Goal: Task Accomplishment & Management: Complete application form

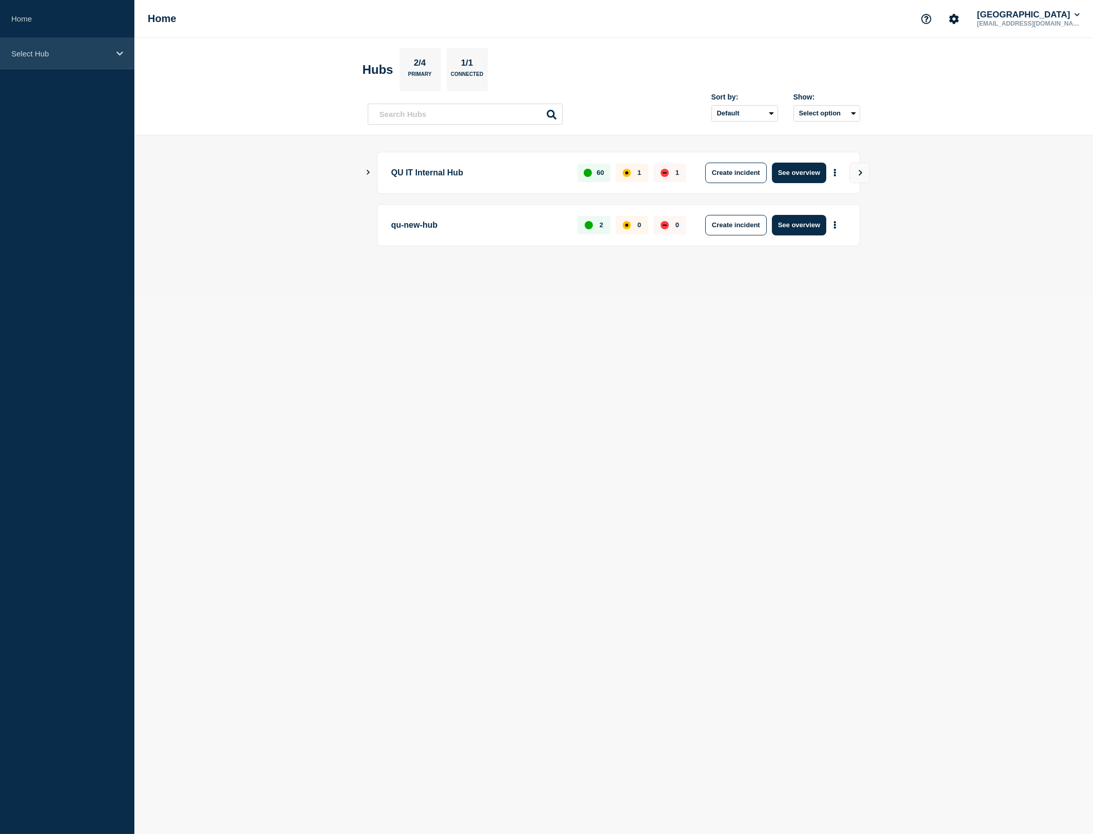
click at [86, 54] on p "Select Hub" at bounding box center [60, 53] width 98 height 9
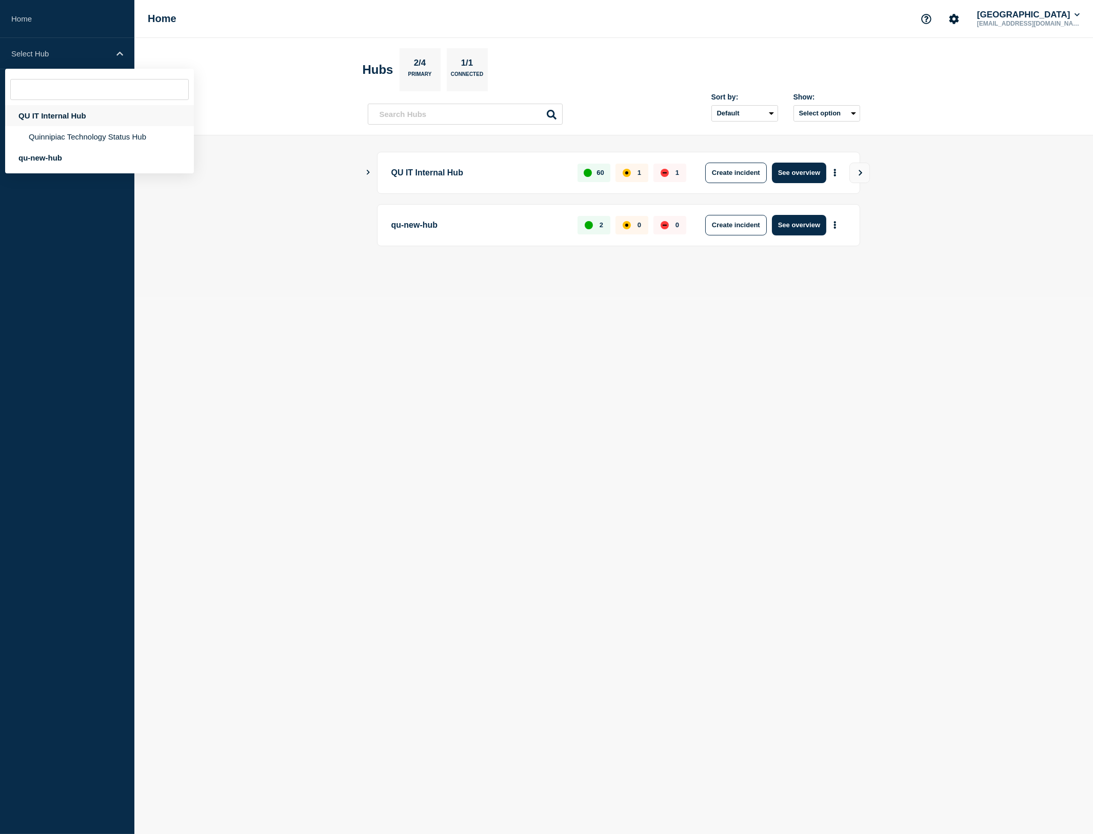
click at [59, 121] on div "QU IT Internal Hub" at bounding box center [99, 115] width 189 height 21
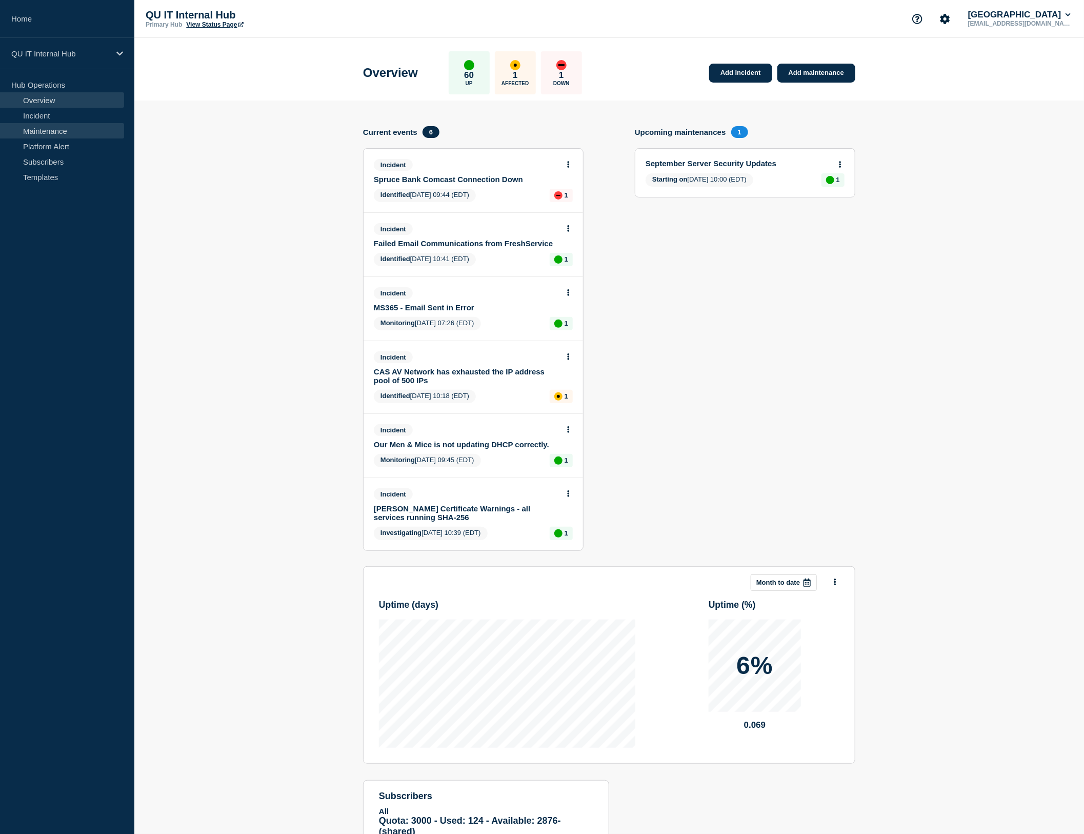
click at [57, 130] on link "Maintenance" at bounding box center [62, 130] width 124 height 15
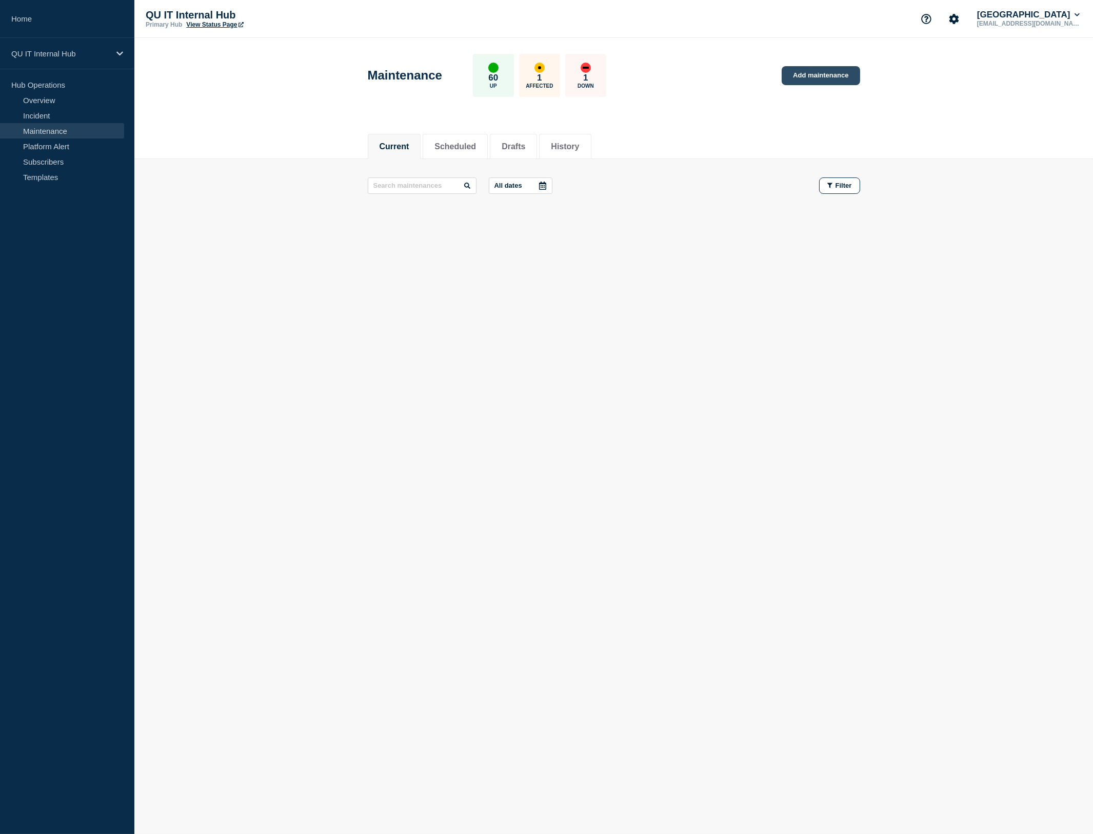
click at [840, 74] on link "Add maintenance" at bounding box center [821, 75] width 78 height 19
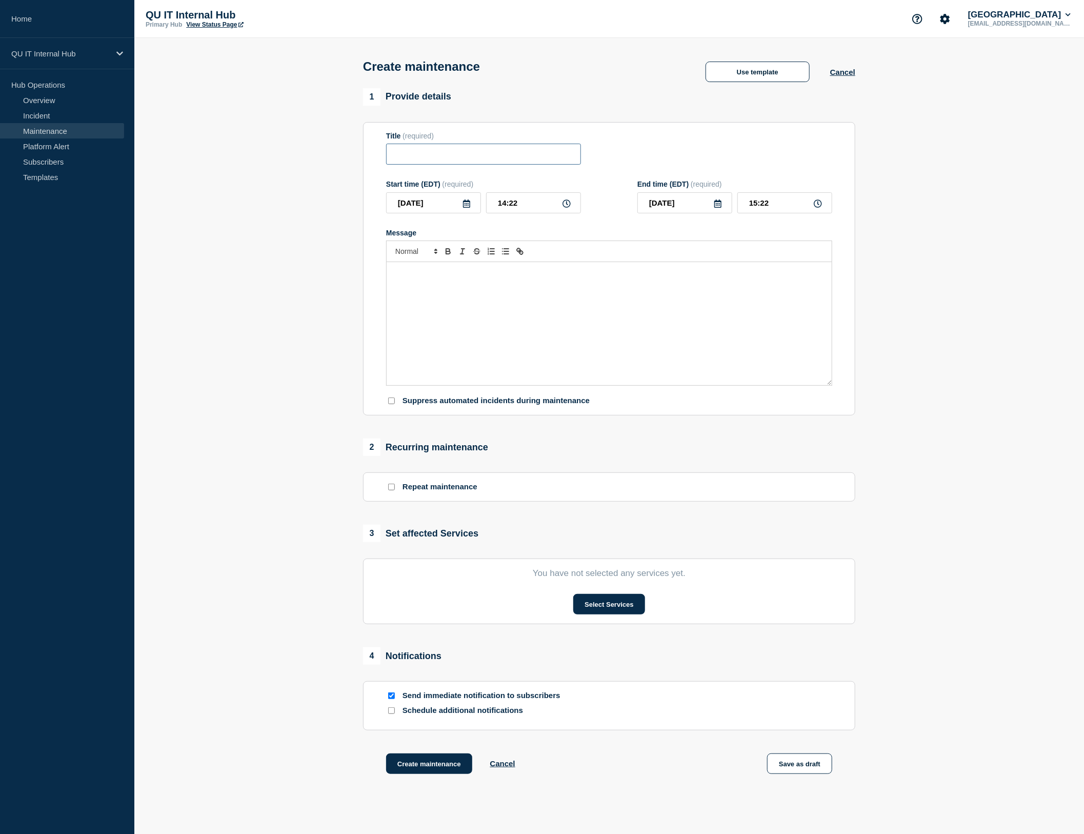
click at [423, 155] on input "Title" at bounding box center [483, 154] width 195 height 21
drag, startPoint x: 447, startPoint y: 157, endPoint x: 308, endPoint y: 165, distance: 139.2
click at [308, 165] on section "1 Provide details Title (required) EXO - Anti-Spam Outbound Policy - Recipient …" at bounding box center [609, 444] width 950 height 712
click at [480, 156] on input "EXO - Anti-Spam Outbound Policy - Recipient Rate Limit Adjustments" at bounding box center [483, 154] width 195 height 21
click at [529, 158] on input "EXO - Anti-Spam Outbound Policy - Recipient Rate Limit Adjustments" at bounding box center [483, 154] width 195 height 21
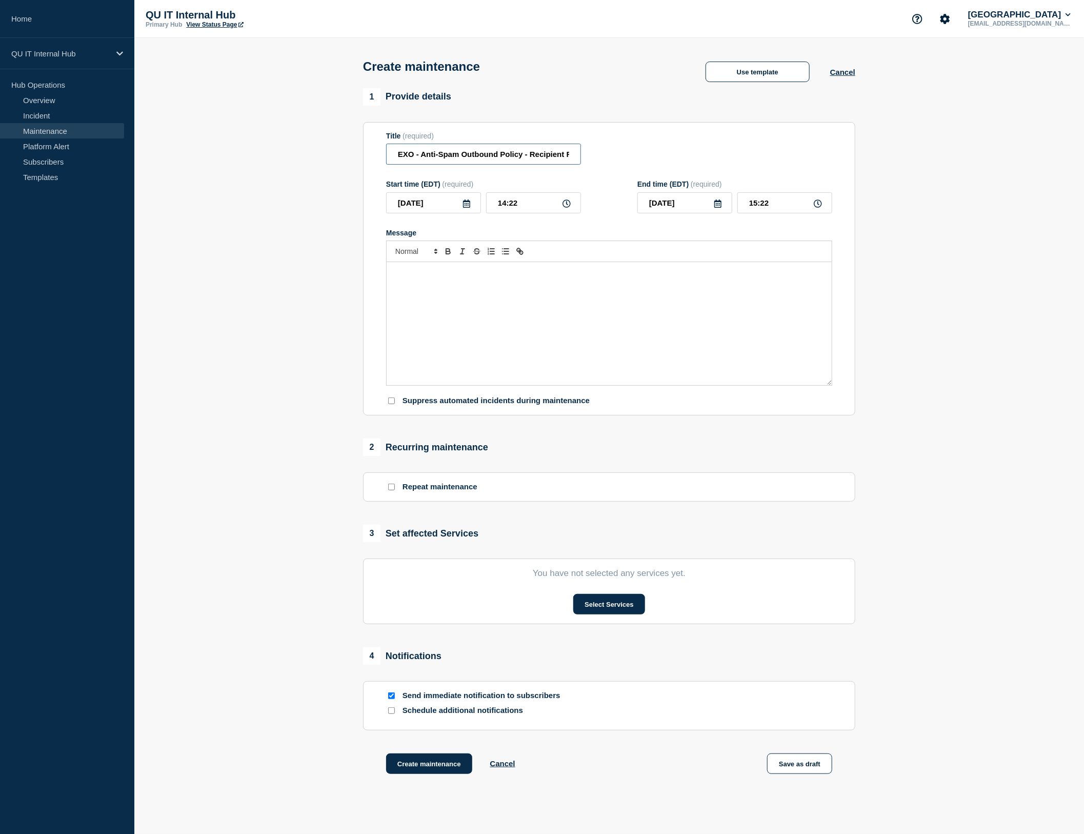
click at [529, 158] on input "EXO - Anti-Spam Outbound Policy - Recipient Rate Limit Adjustments" at bounding box center [483, 154] width 195 height 21
click at [488, 277] on p "Message" at bounding box center [609, 272] width 430 height 9
drag, startPoint x: 524, startPoint y: 157, endPoint x: 423, endPoint y: 160, distance: 101.1
click at [423, 160] on input "EXO - Anti-Spam Outbound Policy - Recipient Rate Limit Adjustments" at bounding box center [483, 154] width 195 height 21
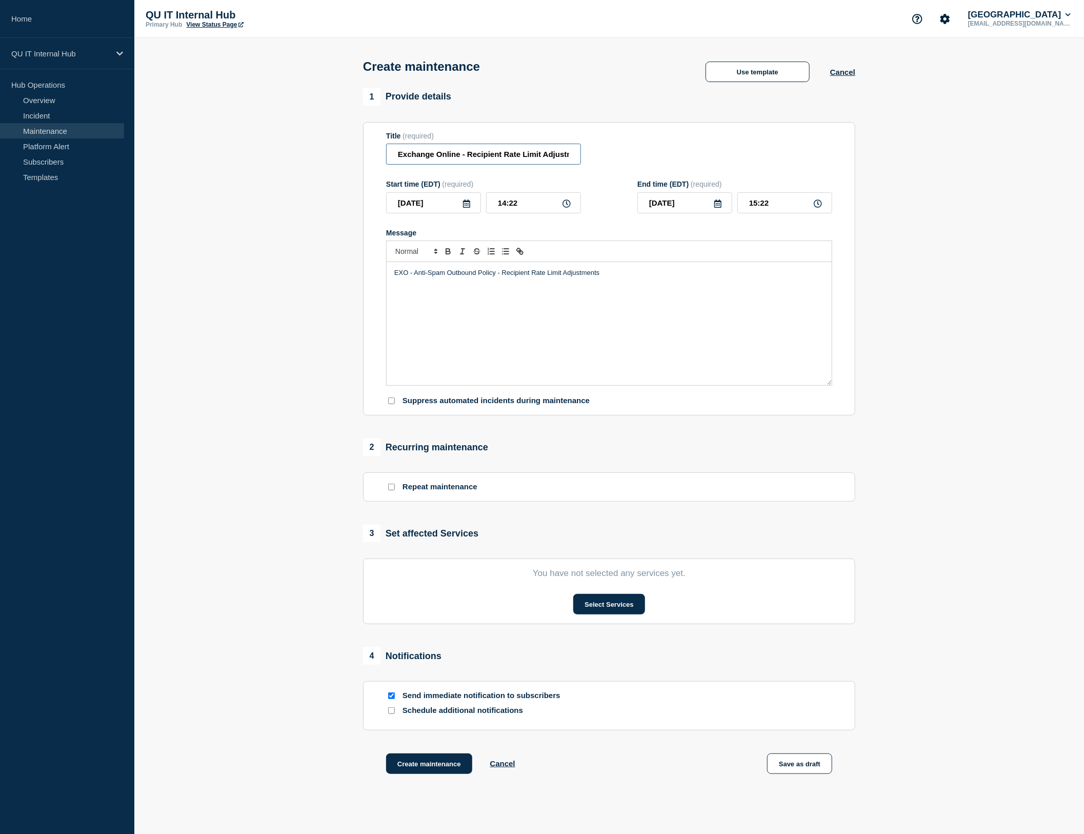
type input "Exchange Online - Recipient Rate Limit Adjustments"
drag, startPoint x: 424, startPoint y: 300, endPoint x: 412, endPoint y: 295, distance: 12.7
click at [422, 300] on div "EXO - Anti-Spam Outbound Policy - Recipient Rate Limit Adjustments" at bounding box center [609, 323] width 445 height 123
click at [395, 277] on p "EXO - Anti-Spam Outbound Policy - Recipient Rate Limit Adjustments" at bounding box center [609, 272] width 430 height 9
click at [518, 340] on div "Hello All, This evening, I will make EXO - Anti-Spam Outbound Policy - Recipien…" at bounding box center [609, 323] width 445 height 123
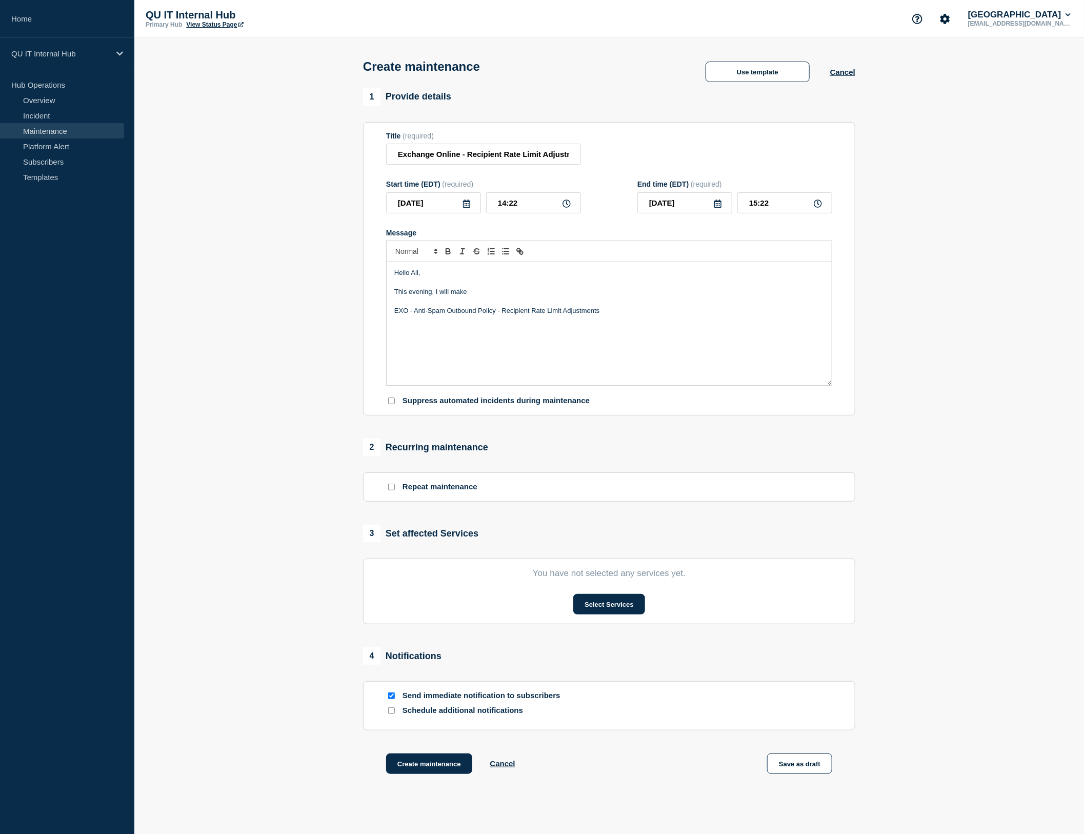
click at [479, 296] on p "This evening, I will make" at bounding box center [609, 291] width 430 height 9
drag, startPoint x: 414, startPoint y: 314, endPoint x: 424, endPoint y: 330, distance: 19.1
click at [388, 315] on div "Hello All, This evening, I will make changes to the Exchange O EXO - Anti-Spam …" at bounding box center [609, 323] width 445 height 123
click at [657, 294] on p "This evening, I will make changes to our Exchange Online Anti-Spam Outbound Pol…" at bounding box center [609, 291] width 430 height 9
click at [792, 294] on p "This evening, I will make changes to our Exchange Online Anti-Spam Outbound Pol…" at bounding box center [609, 291] width 430 height 9
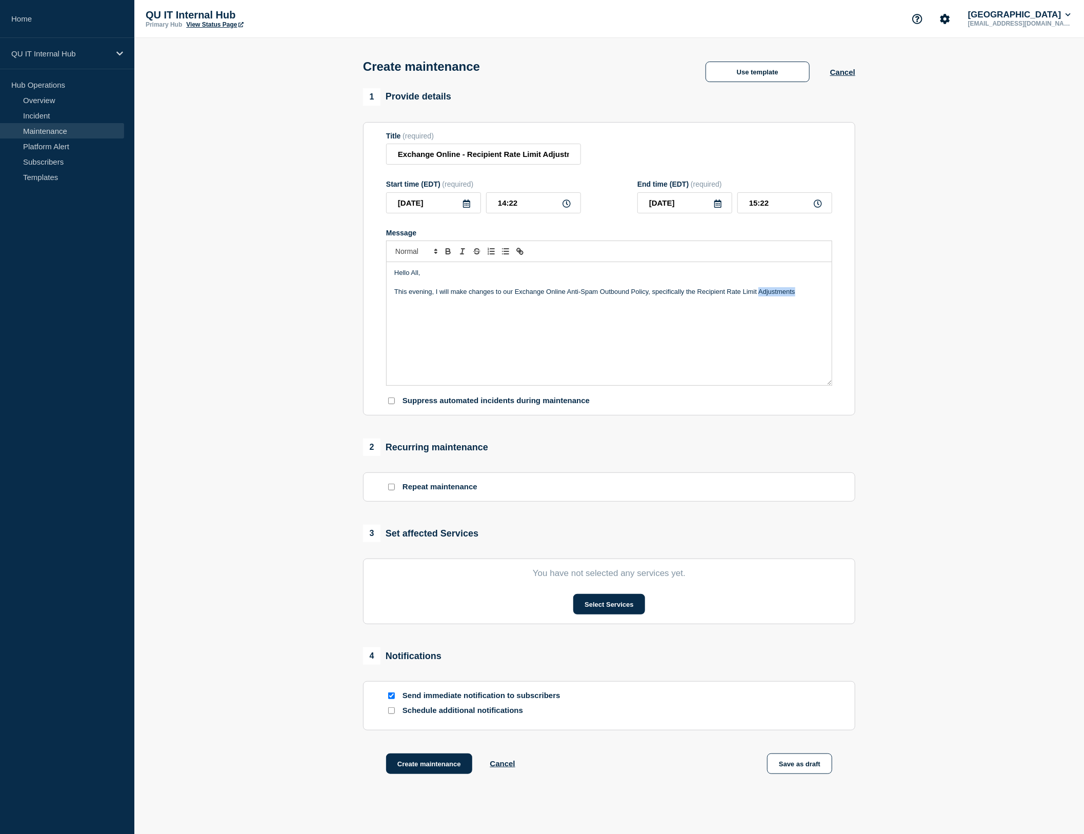
click at [792, 294] on p "This evening, I will make changes to our Exchange Online Anti-Spam Outbound Pol…" at bounding box center [609, 291] width 430 height 9
click at [639, 350] on div "Hello All, This evening, I will make changes to our Exchange Online Anti-Spam O…" at bounding box center [609, 323] width 445 height 123
click at [433, 360] on div "Hello All, This evening, I will make changes to our Exchange Online Anti-Spam O…" at bounding box center [609, 323] width 445 height 123
drag, startPoint x: 436, startPoint y: 332, endPoint x: 385, endPoint y: 333, distance: 51.3
click at [385, 333] on section "Title (required) Exchange Online - Recipient Rate Limit Adjustments Start time …" at bounding box center [609, 269] width 492 height 294
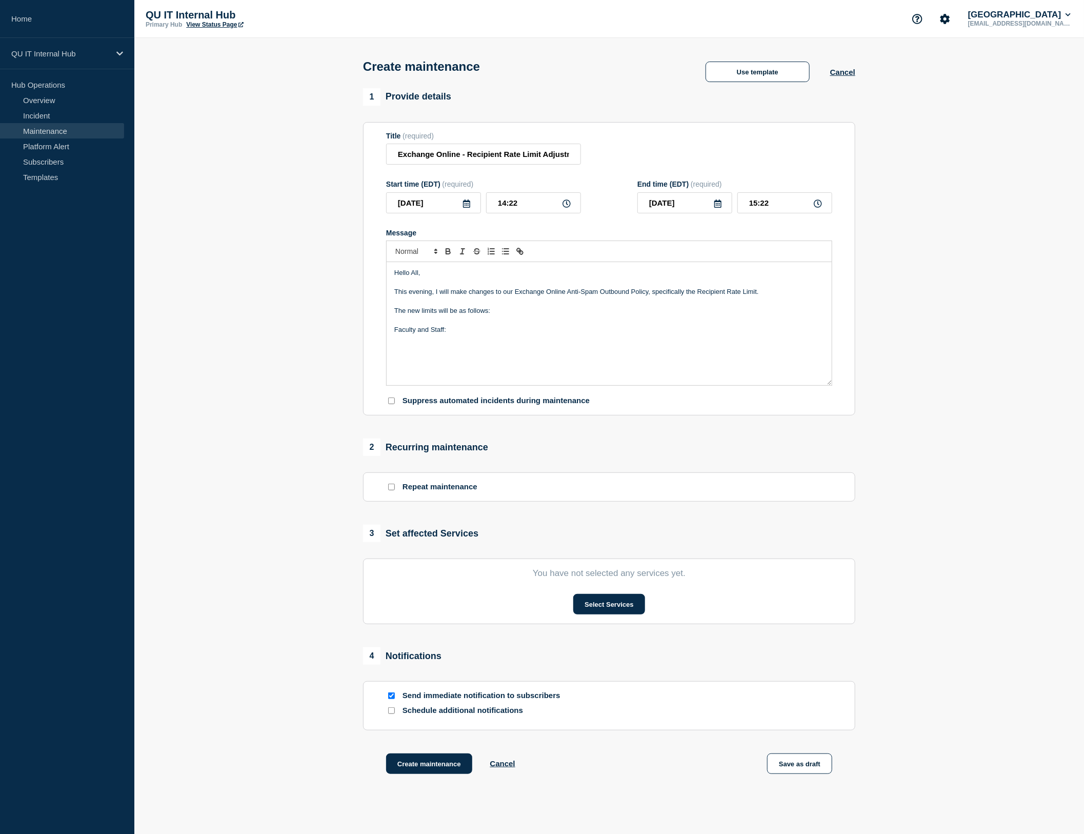
click at [608, 342] on div "Hello All, This evening, I will make changes to our Exchange Online Anti-Spam O…" at bounding box center [609, 323] width 445 height 123
drag, startPoint x: 556, startPoint y: 344, endPoint x: 525, endPoint y: 336, distance: 32.2
click at [556, 344] on div "Hello All, This evening, I will make changes to our Exchange Online Anti-Spam O…" at bounding box center [609, 323] width 445 height 123
drag, startPoint x: 433, startPoint y: 331, endPoint x: 388, endPoint y: 315, distance: 47.7
click at [388, 315] on div "Hello All, This evening, I will make changes to our Exchange Online Anti-Spam O…" at bounding box center [609, 323] width 445 height 123
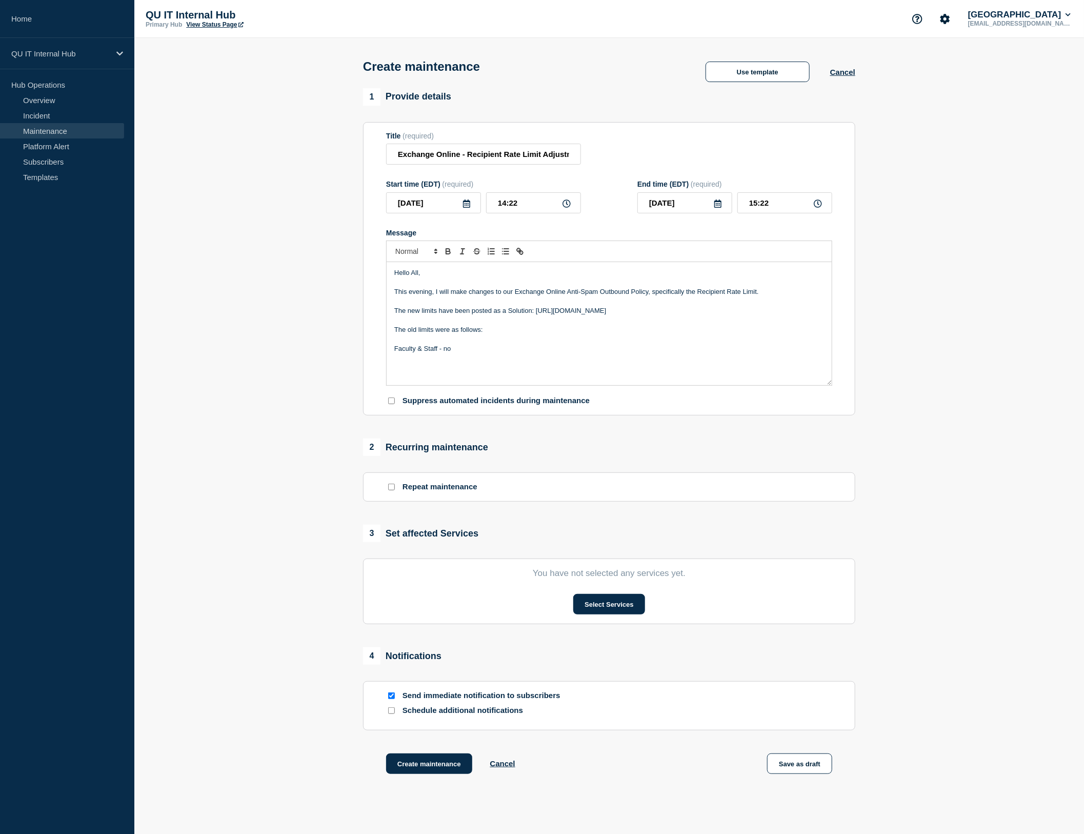
click at [496, 363] on p "Message" at bounding box center [609, 357] width 430 height 9
click at [469, 350] on p "Faculty & Staff - no" at bounding box center [609, 348] width 430 height 9
drag, startPoint x: 443, startPoint y: 349, endPoint x: 529, endPoint y: 362, distance: 87.1
click at [443, 349] on p "Faculty & Staff - 00 unique recipients per hour and a maximum of 2,500 emails p…" at bounding box center [609, 348] width 430 height 9
click at [614, 352] on span "00 unique recipients per hour and a maximum of 2,500 emails per day." at bounding box center [557, 349] width 208 height 8
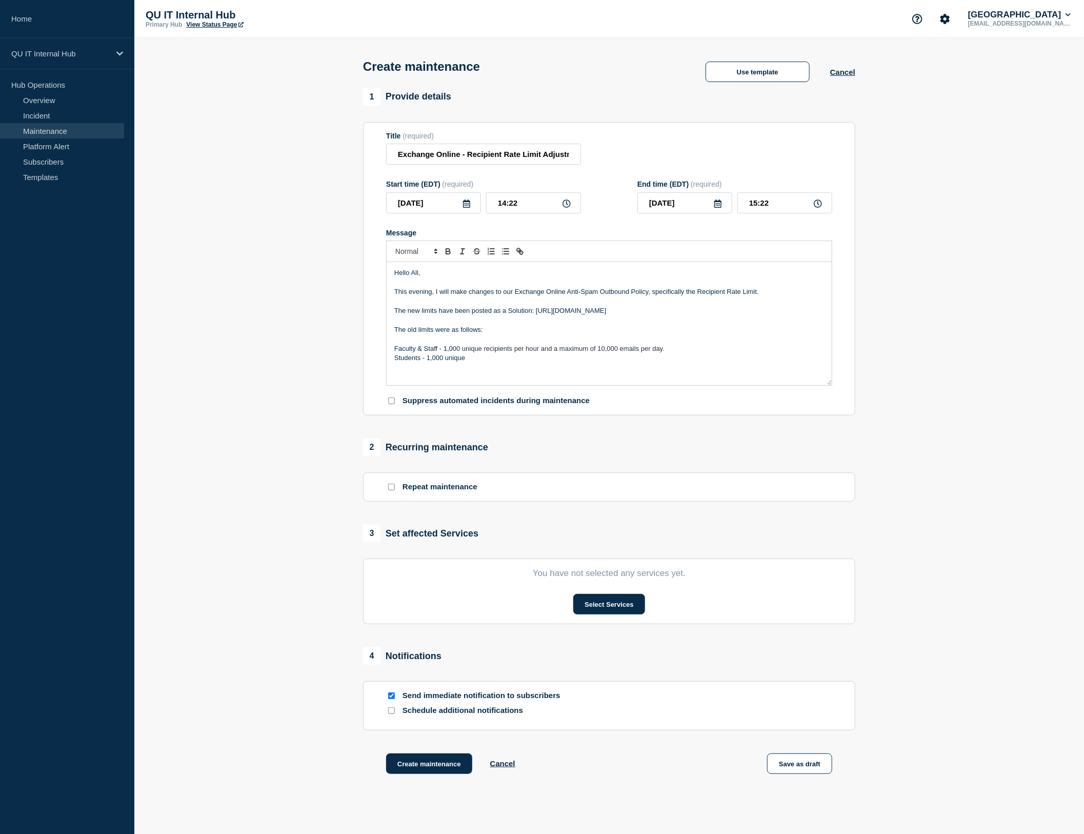
click at [439, 352] on p "Faculty & Staff - 1,0 00 unique recipients per hour and a maximum of 10,000 ema…" at bounding box center [609, 348] width 430 height 9
drag, startPoint x: 479, startPoint y: 360, endPoint x: 392, endPoint y: 362, distance: 86.7
click at [392, 362] on div "Hello All, This evening, I will make changes to our Exchange Online Anti-Spam O…" at bounding box center [609, 323] width 445 height 123
drag, startPoint x: 485, startPoint y: 320, endPoint x: 524, endPoint y: 316, distance: 39.1
click at [486, 320] on p "Message" at bounding box center [609, 319] width 430 height 9
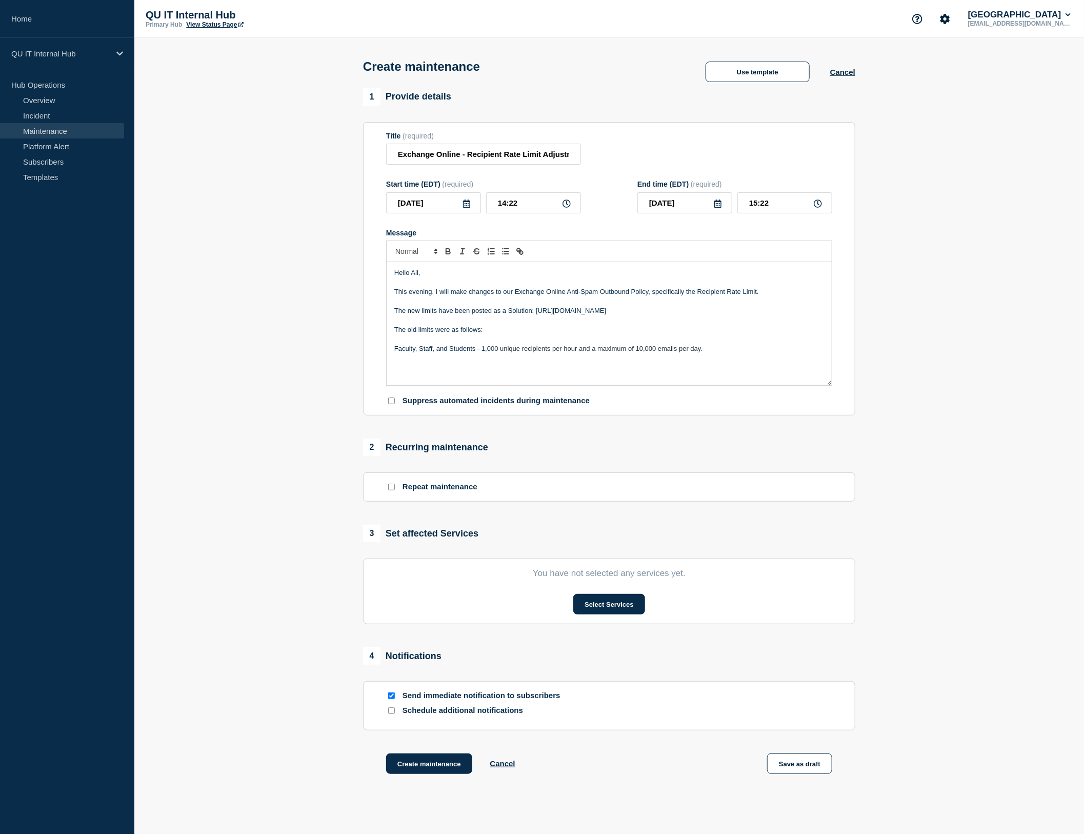
click at [532, 315] on p "The new limits have been posted as a Solution: [URL][DOMAIN_NAME]" at bounding box center [609, 310] width 430 height 9
click at [776, 312] on p "The new limits have been posted as a Solution via [URL][DOMAIN_NAME]" at bounding box center [609, 310] width 430 height 9
drag, startPoint x: 480, startPoint y: 344, endPoint x: 413, endPoint y: 316, distance: 71.5
click at [395, 334] on p "The old limits were as follows:" at bounding box center [609, 329] width 430 height 9
click at [450, 250] on icon "Toggle bold text" at bounding box center [448, 251] width 9 height 9
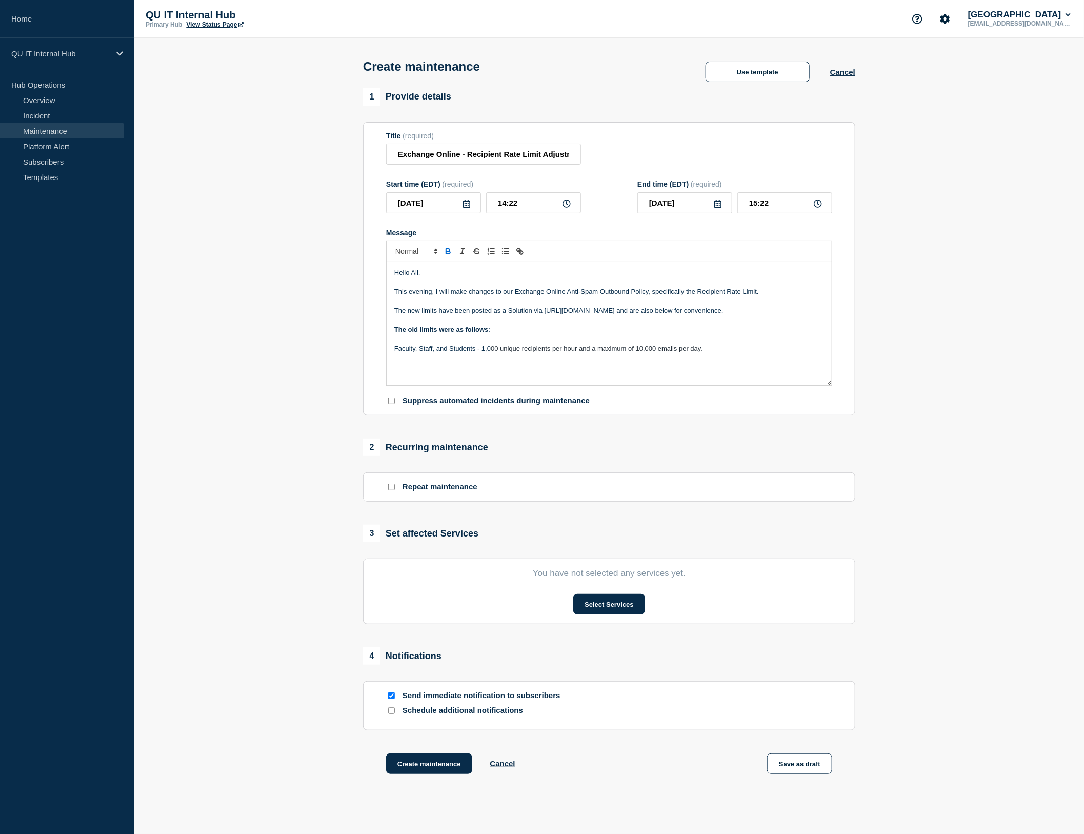
click at [460, 325] on p "Message" at bounding box center [609, 319] width 430 height 9
drag, startPoint x: 500, startPoint y: 342, endPoint x: 363, endPoint y: 346, distance: 137.0
click at [363, 346] on section "Title (required) Exchange Online - Recipient Rate Limit Adjustments Start time …" at bounding box center [609, 269] width 492 height 294
click at [445, 253] on icon "Toggle bold text" at bounding box center [448, 251] width 9 height 9
click at [513, 344] on p "Message" at bounding box center [609, 338] width 430 height 9
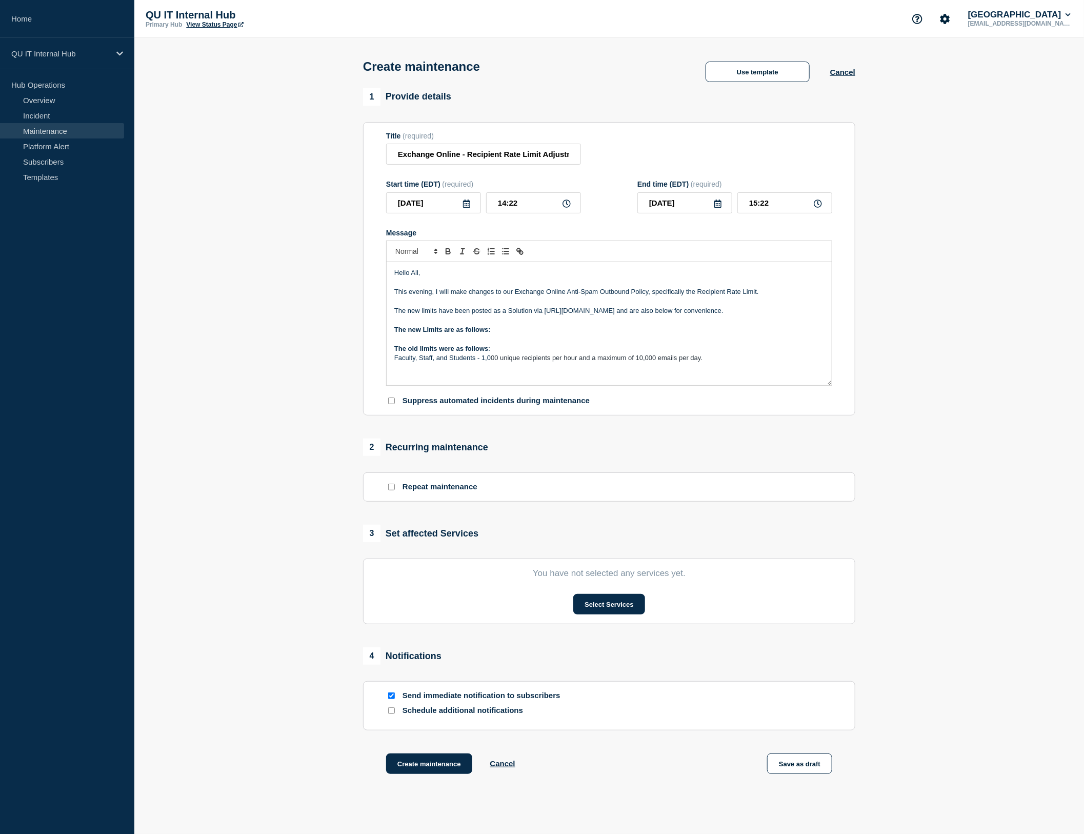
click at [518, 344] on p "Message" at bounding box center [609, 338] width 430 height 9
click at [462, 344] on p "Message" at bounding box center [609, 338] width 430 height 9
drag, startPoint x: 368, startPoint y: 433, endPoint x: 411, endPoint y: 357, distance: 87.1
click at [411, 353] on p "Message" at bounding box center [609, 348] width 430 height 9
click at [503, 334] on p "The new Limits are as follows:" at bounding box center [609, 329] width 430 height 9
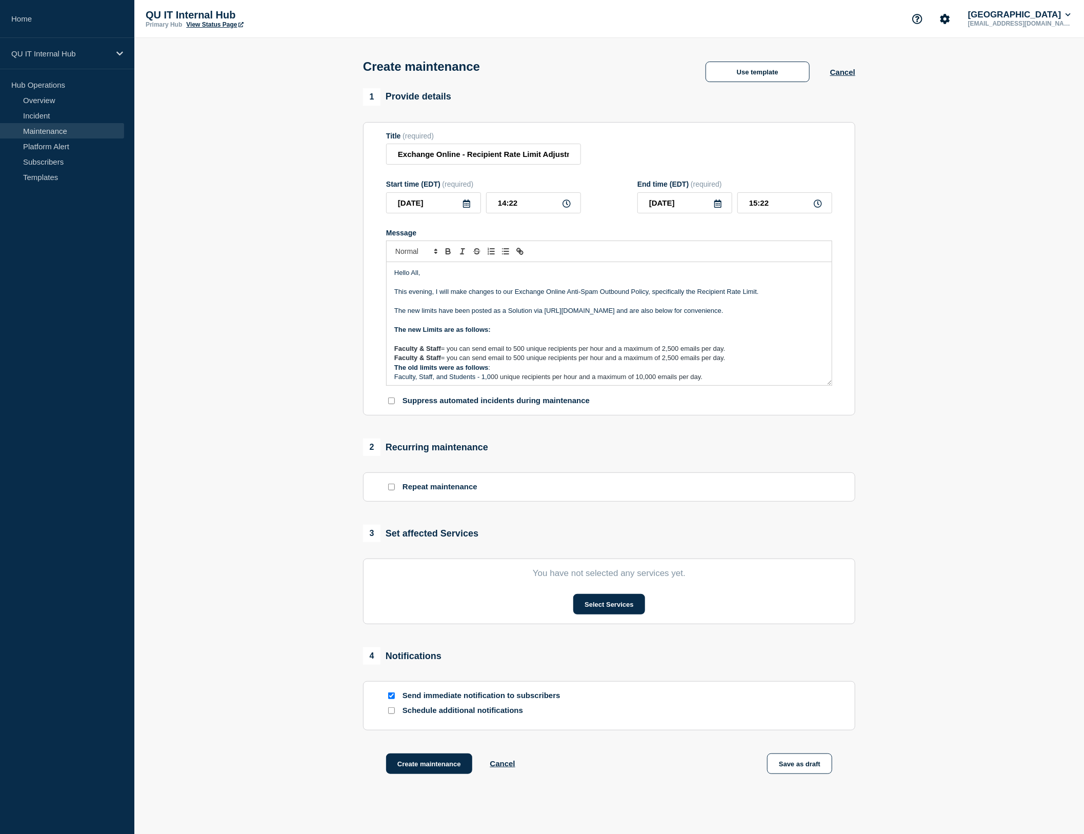
click at [746, 363] on p "Faculty & Staff = you can send email to 500 unique recipients per hour and a ma…" at bounding box center [609, 357] width 430 height 9
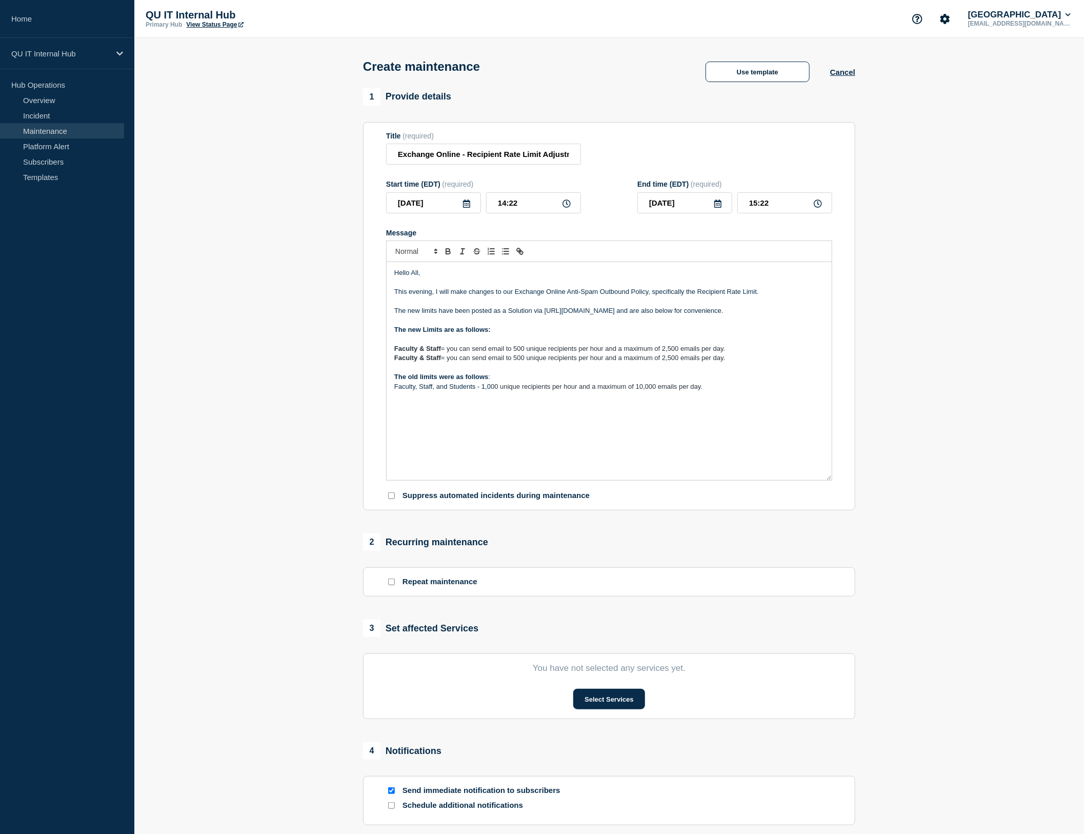
drag, startPoint x: 825, startPoint y: 382, endPoint x: 592, endPoint y: 438, distance: 239.0
click at [843, 485] on section "Title (required) Exchange Online - Recipient Rate Limit Adjustments Start time …" at bounding box center [609, 316] width 492 height 389
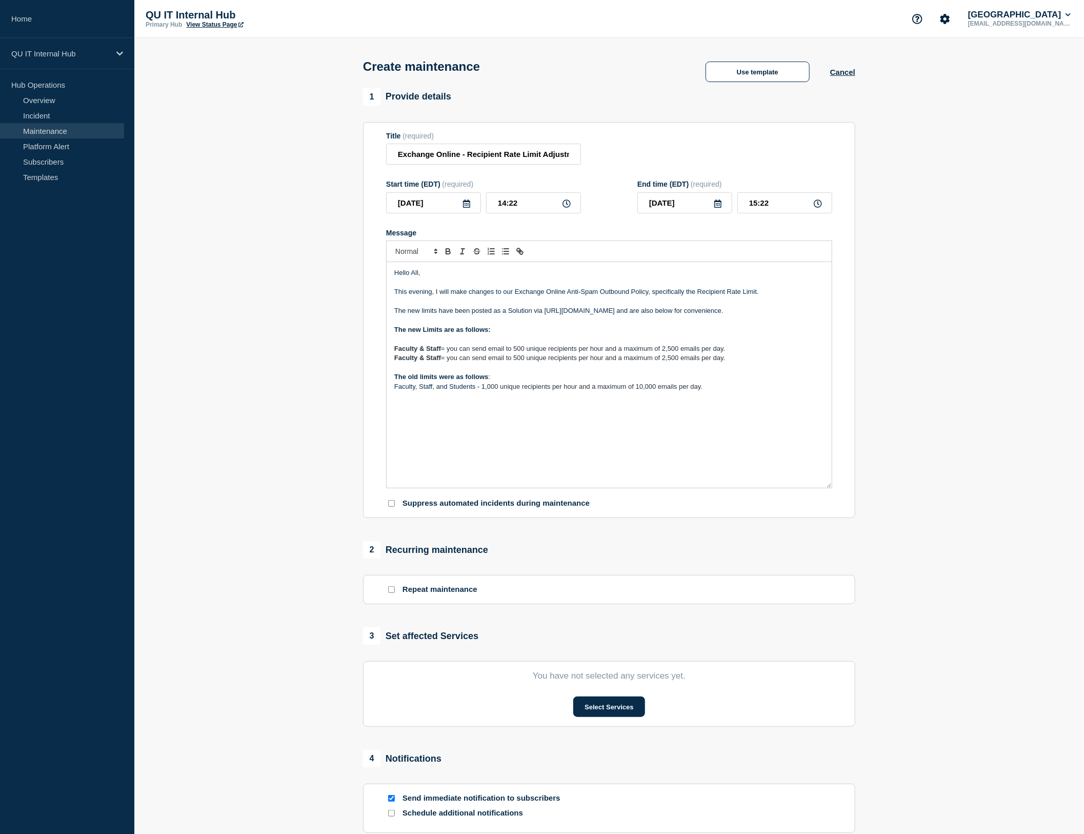
click at [504, 382] on p "The old limits were as follows :" at bounding box center [609, 376] width 430 height 9
drag, startPoint x: 474, startPoint y: 408, endPoint x: 385, endPoint y: 408, distance: 89.8
click at [385, 408] on section "Title (required) Exchange Online - Recipient Rate Limit Adjustments Start time …" at bounding box center [609, 320] width 492 height 396
click at [447, 254] on icon "Toggle bold text" at bounding box center [448, 252] width 4 height 3
click at [513, 334] on p "The new Limits are as follows:" at bounding box center [609, 329] width 430 height 9
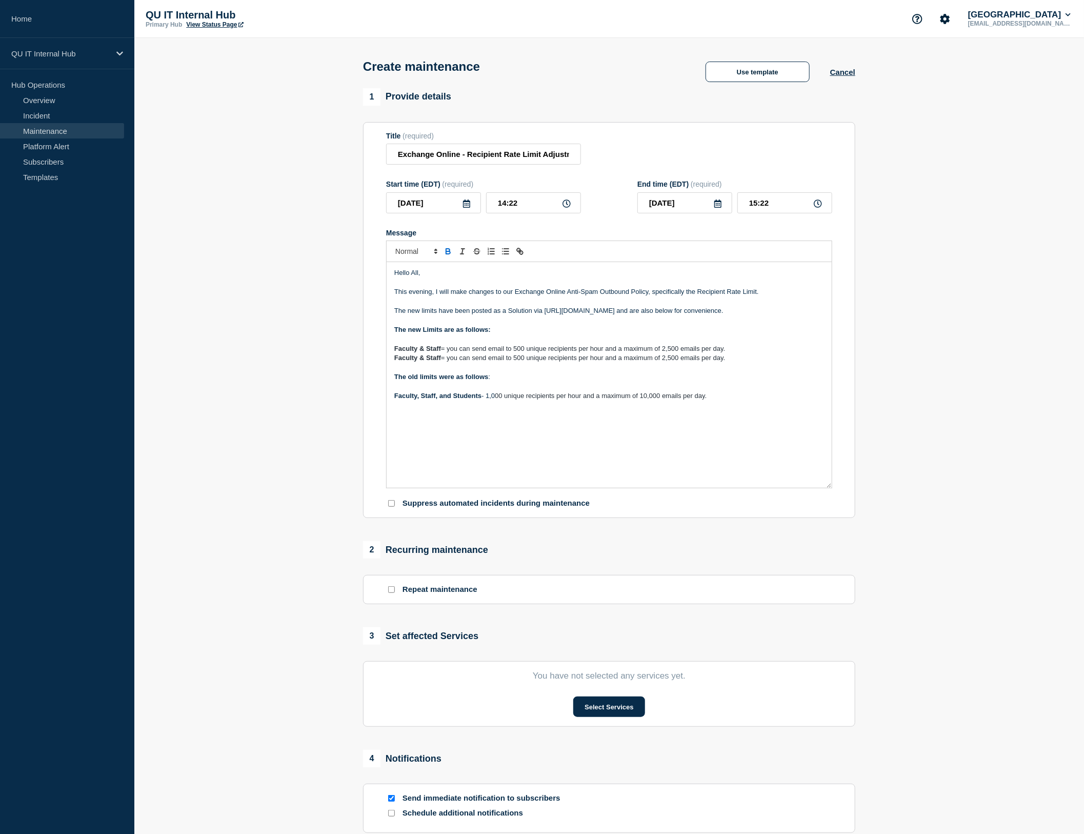
drag, startPoint x: 638, startPoint y: 390, endPoint x: 683, endPoint y: 378, distance: 46.3
click at [639, 382] on p "The old limits were as follows :" at bounding box center [609, 376] width 430 height 9
drag, startPoint x: 720, startPoint y: 370, endPoint x: 393, endPoint y: 372, distance: 326.7
click at [393, 372] on div "Hello All, This evening, I will make changes to our Exchange Online Anti-Spam O…" at bounding box center [609, 375] width 445 height 226
drag, startPoint x: 488, startPoint y: 390, endPoint x: 390, endPoint y: 392, distance: 97.5
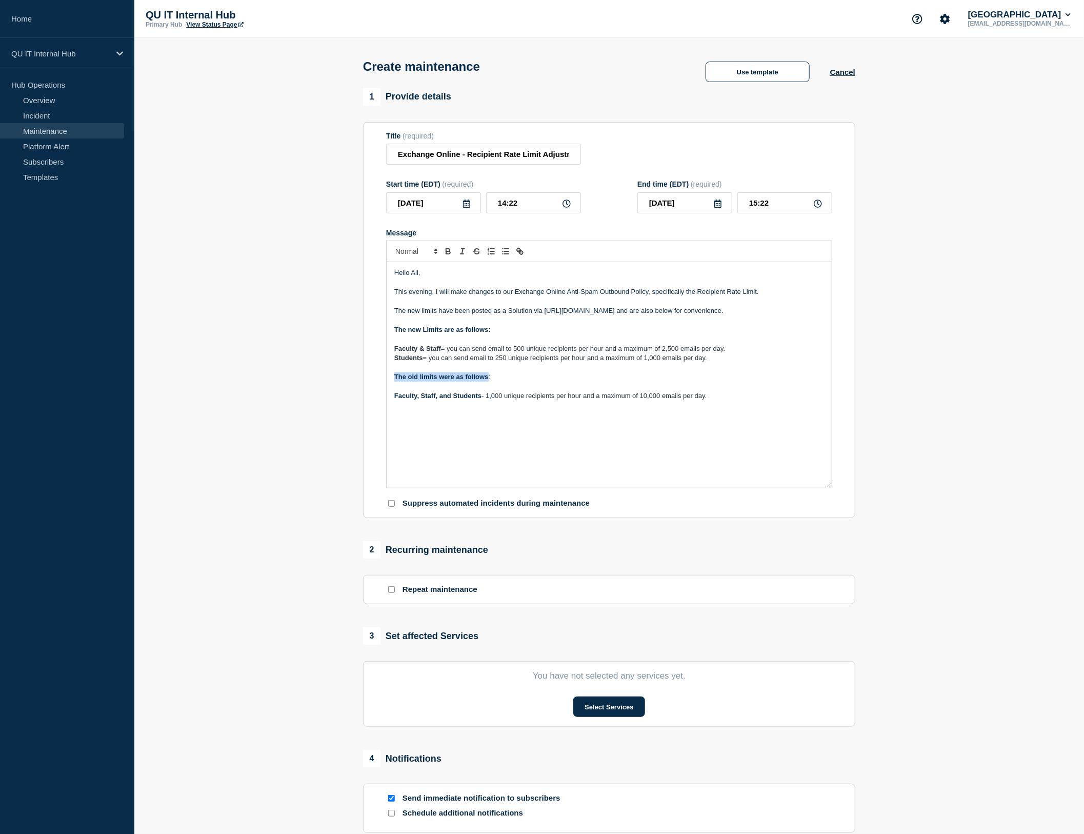
click at [390, 392] on div "Hello All, This evening, I will make changes to our Exchange Online Anti-Spam O…" at bounding box center [609, 375] width 445 height 226
drag, startPoint x: 480, startPoint y: 406, endPoint x: 397, endPoint y: 387, distance: 85.3
click at [387, 407] on div "Hello All, This evening, I will make changes to our Exchange Online Anti-Spam O…" at bounding box center [609, 375] width 445 height 226
click at [462, 256] on icon "Toggle italic text" at bounding box center [462, 251] width 9 height 9
click at [412, 362] on strong "Students" at bounding box center [408, 358] width 29 height 8
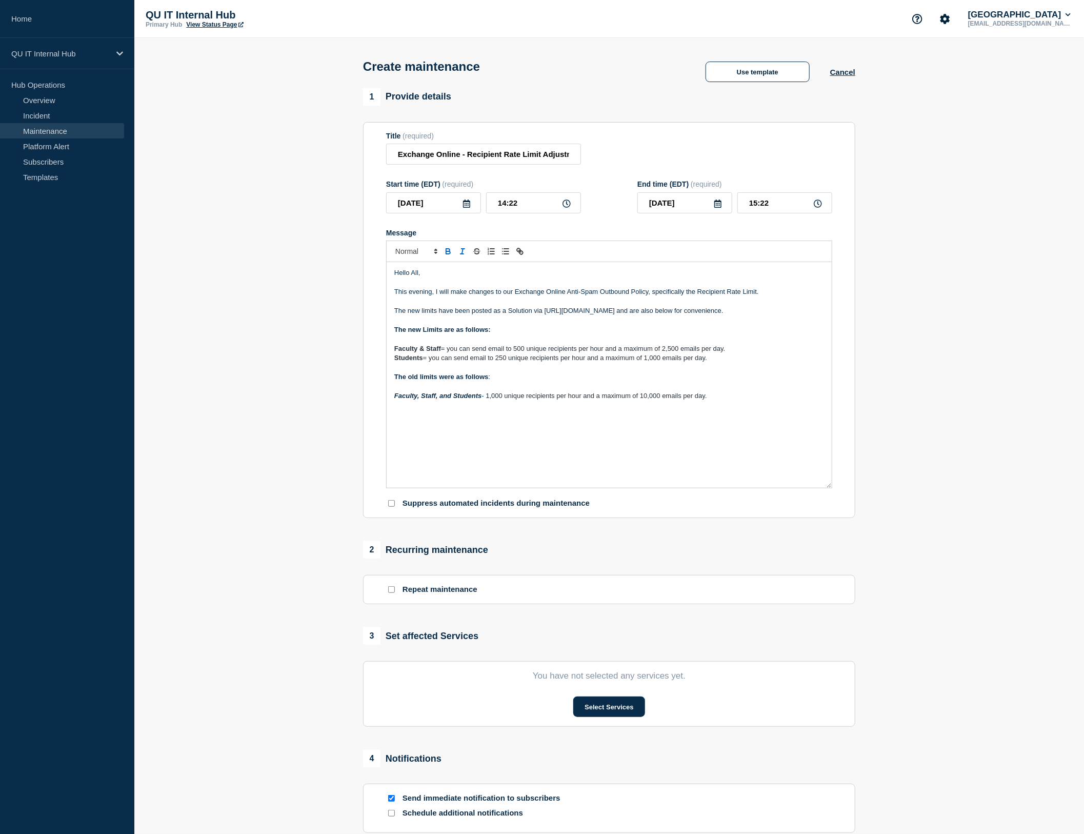
click at [412, 362] on strong "Students" at bounding box center [408, 358] width 29 height 8
drag, startPoint x: 463, startPoint y: 256, endPoint x: 449, endPoint y: 273, distance: 21.1
click at [462, 254] on line "Toggle italic text" at bounding box center [462, 251] width 1 height 5
drag, startPoint x: 442, startPoint y: 359, endPoint x: 384, endPoint y: 362, distance: 58.5
click at [384, 363] on section "Title (required) Exchange Online - Recipient Rate Limit Adjustments Start time …" at bounding box center [609, 320] width 492 height 396
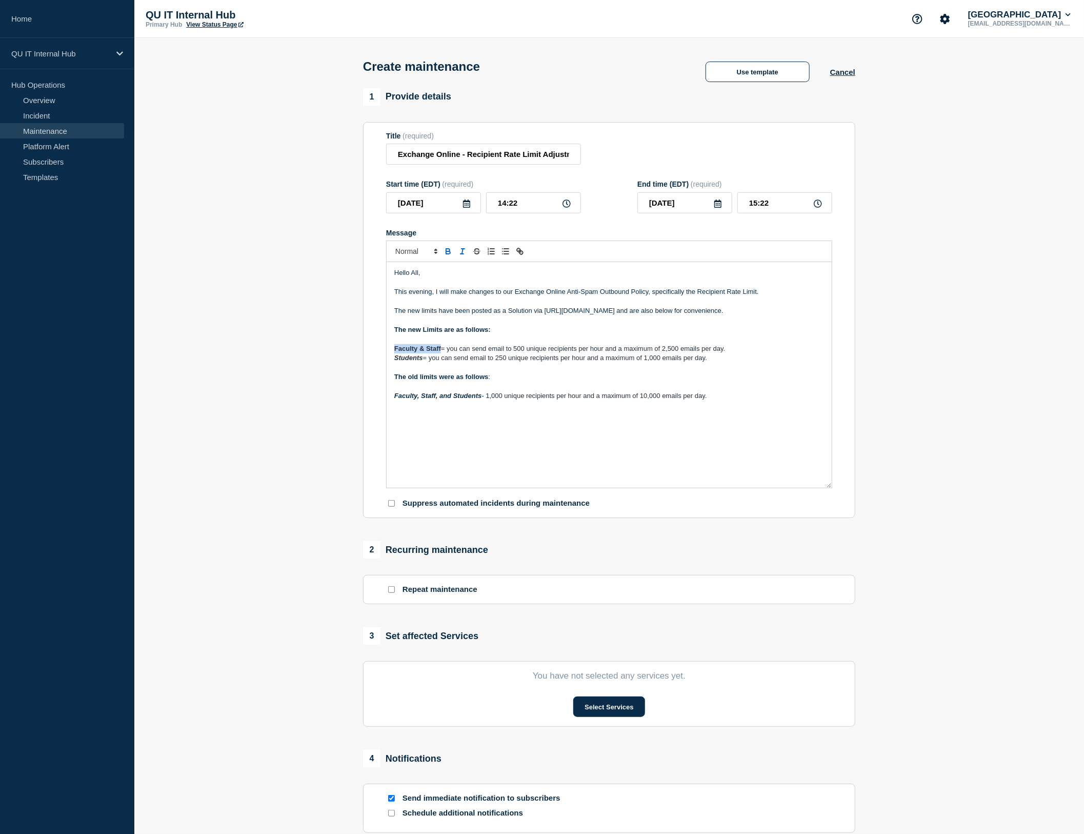
drag, startPoint x: 464, startPoint y: 255, endPoint x: 463, endPoint y: 272, distance: 17.5
click at [464, 255] on icon "Toggle italic text" at bounding box center [462, 251] width 9 height 9
click at [448, 344] on p "Message" at bounding box center [609, 338] width 430 height 9
click at [456, 372] on p "Message" at bounding box center [609, 367] width 430 height 9
click at [536, 445] on div "Hello All, This evening, I will make changes to our Exchange Online Anti-Spam O…" at bounding box center [609, 375] width 445 height 226
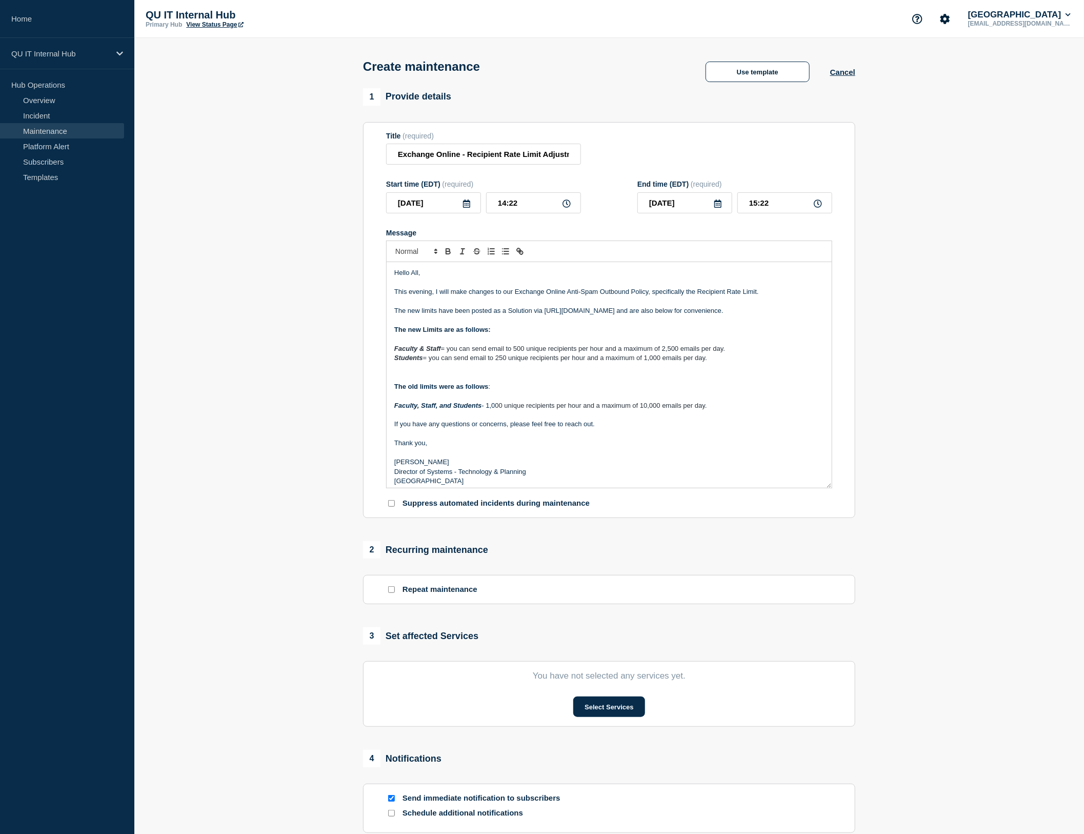
click at [426, 401] on p "Message" at bounding box center [609, 395] width 430 height 9
click at [407, 344] on p "Message" at bounding box center [609, 338] width 430 height 9
click at [499, 391] on p "The old limits were as follows :" at bounding box center [609, 386] width 430 height 9
click at [495, 420] on p "Message" at bounding box center [609, 414] width 430 height 9
click at [484, 325] on p "Message" at bounding box center [609, 319] width 430 height 9
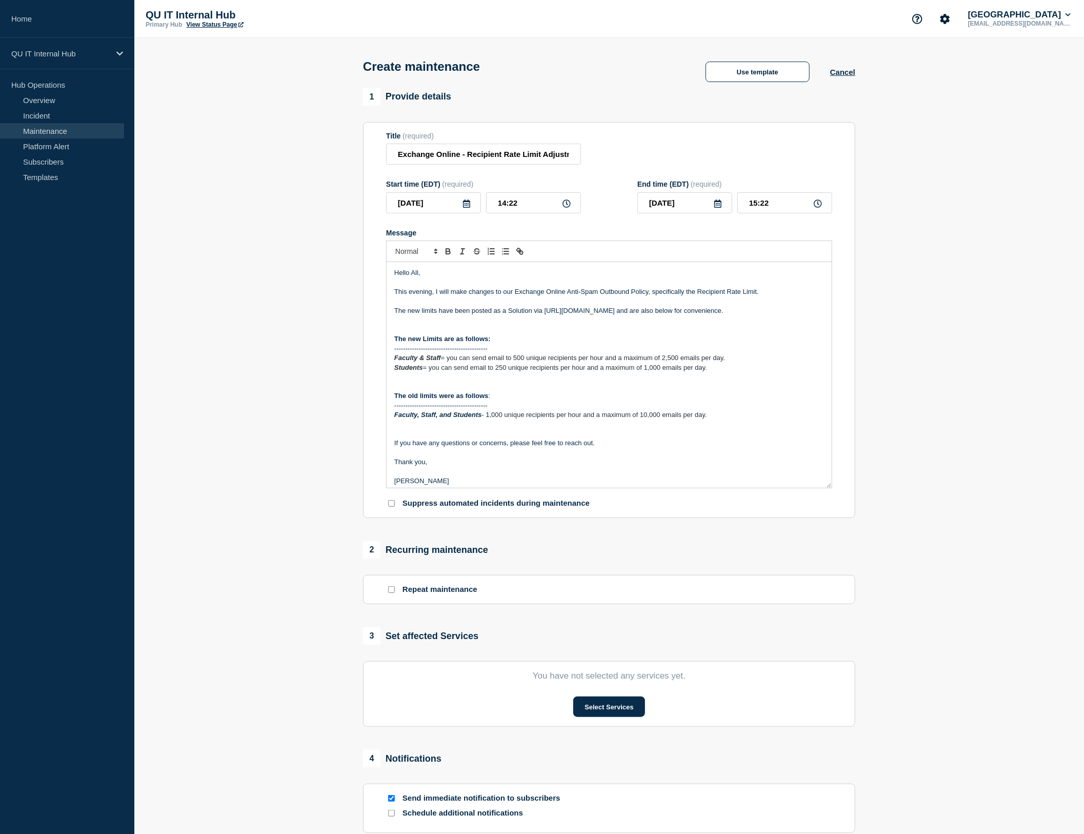
scroll to position [163, 0]
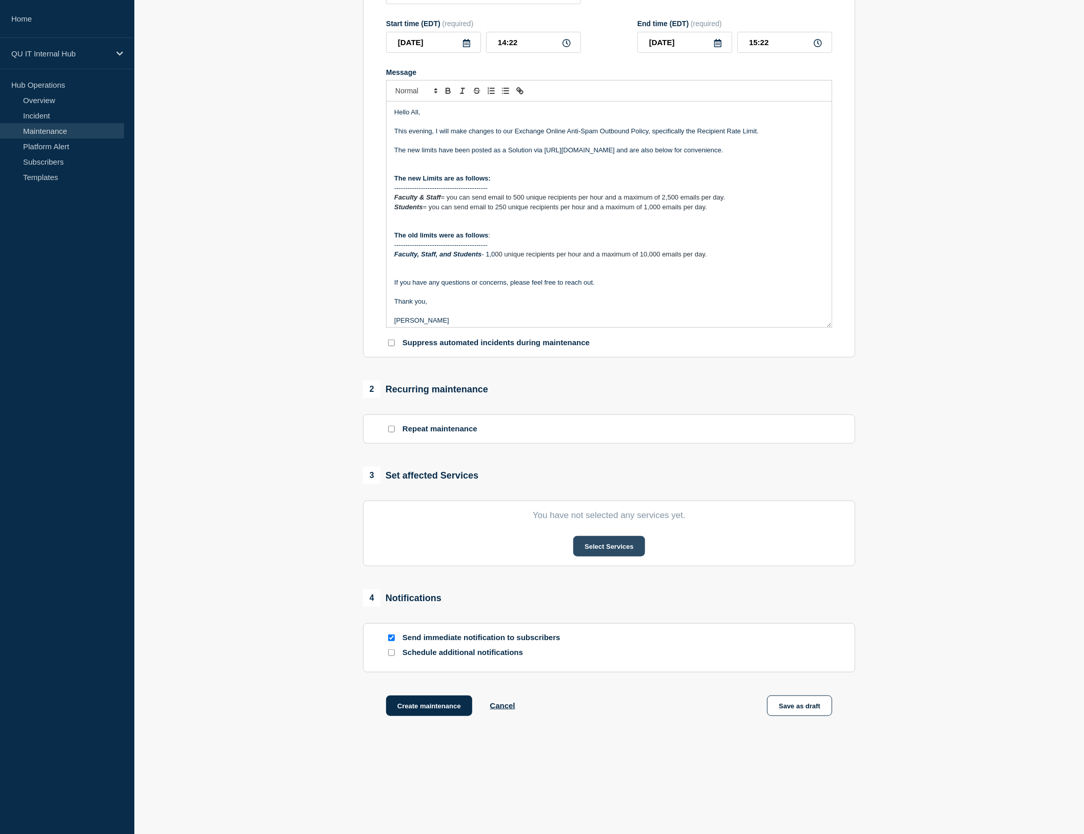
click at [606, 548] on button "Select Services" at bounding box center [608, 546] width 71 height 21
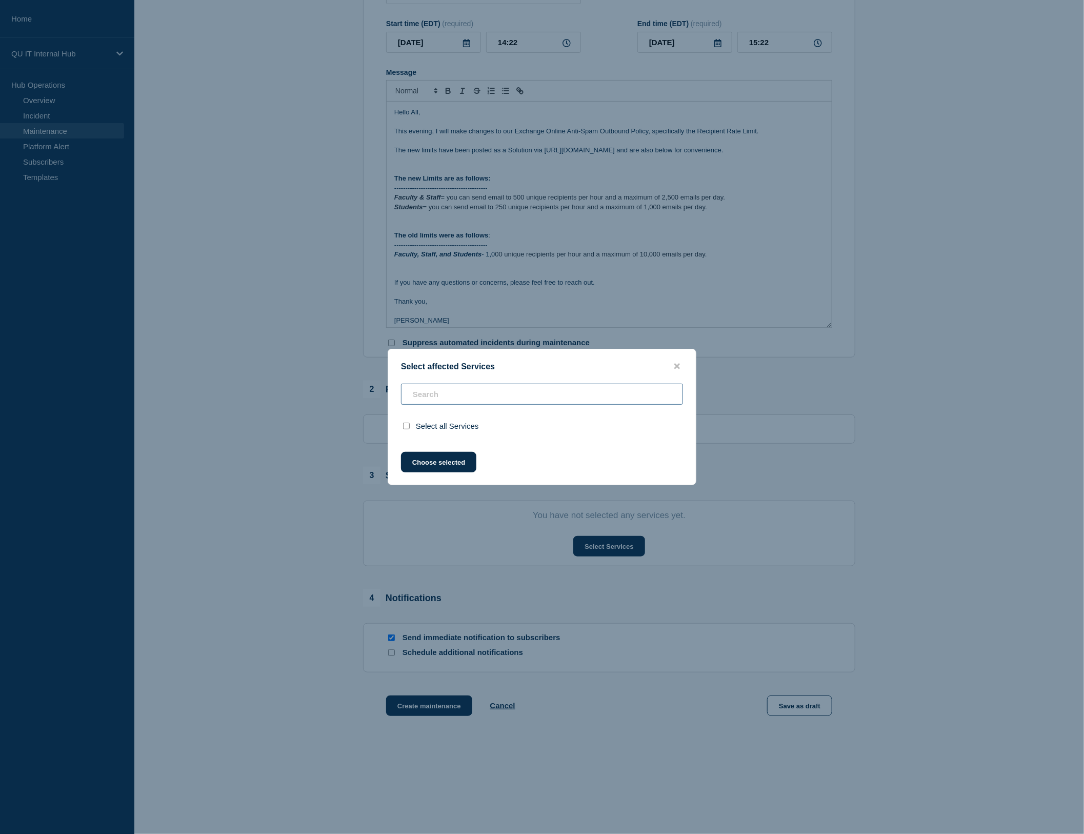
click at [492, 395] on div "Select all Services" at bounding box center [542, 411] width 308 height 55
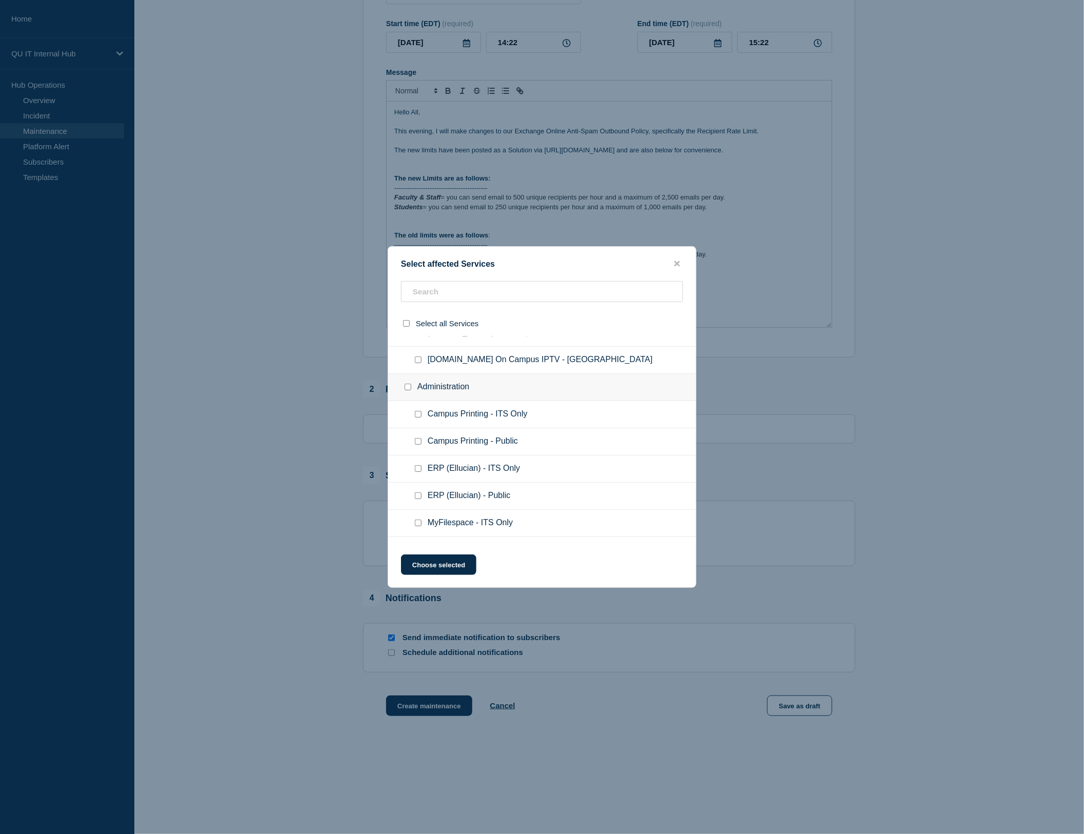
scroll to position [1676, 0]
click at [472, 286] on input "text" at bounding box center [542, 291] width 282 height 21
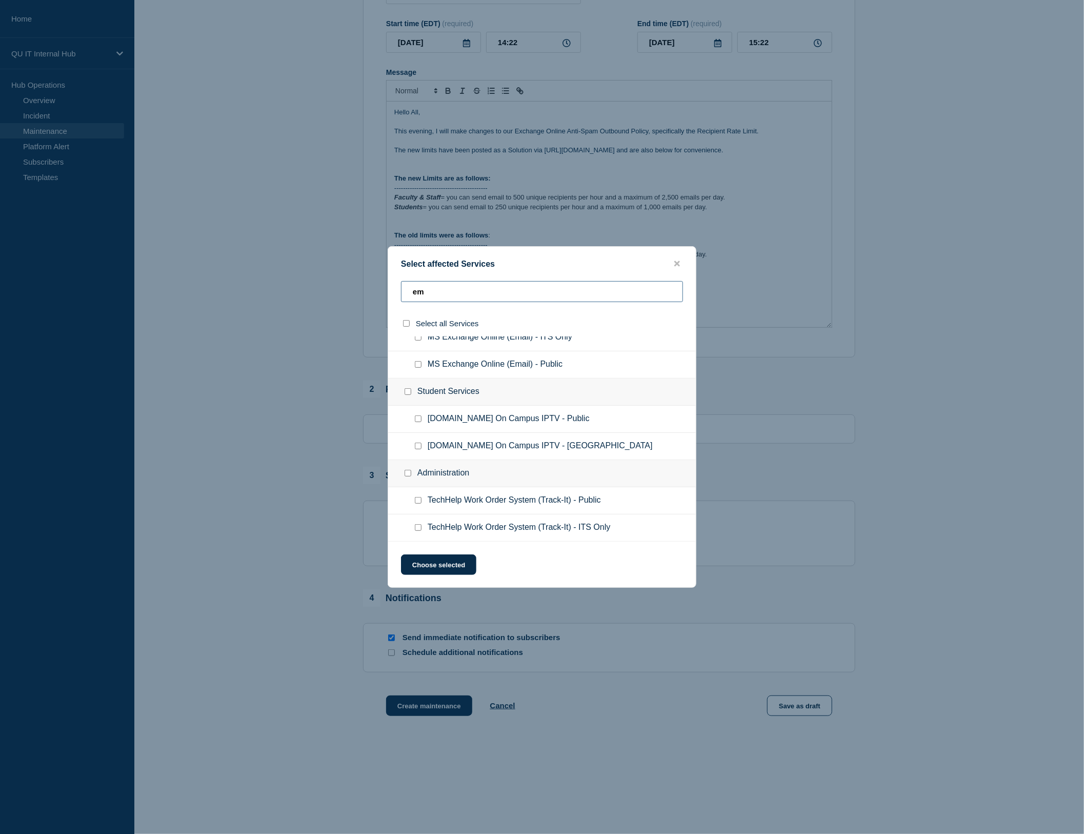
scroll to position [37, 0]
type input "em"
click at [411, 339] on ul "MS Exchange Online (Email) - ITS Only" at bounding box center [542, 340] width 308 height 27
click at [417, 341] on input "MS Exchange Online (Email) - ITS Only checkbox" at bounding box center [418, 340] width 7 height 7
checkbox input "true"
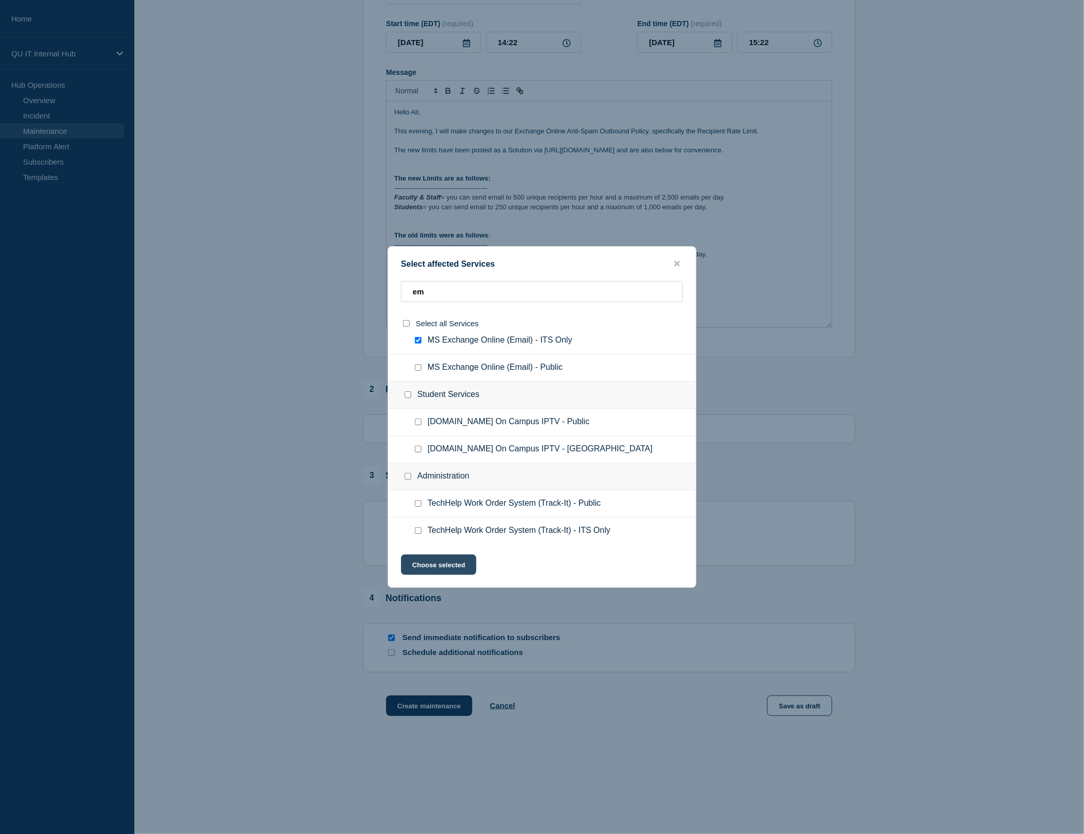
click at [451, 570] on button "Choose selected" at bounding box center [438, 564] width 75 height 21
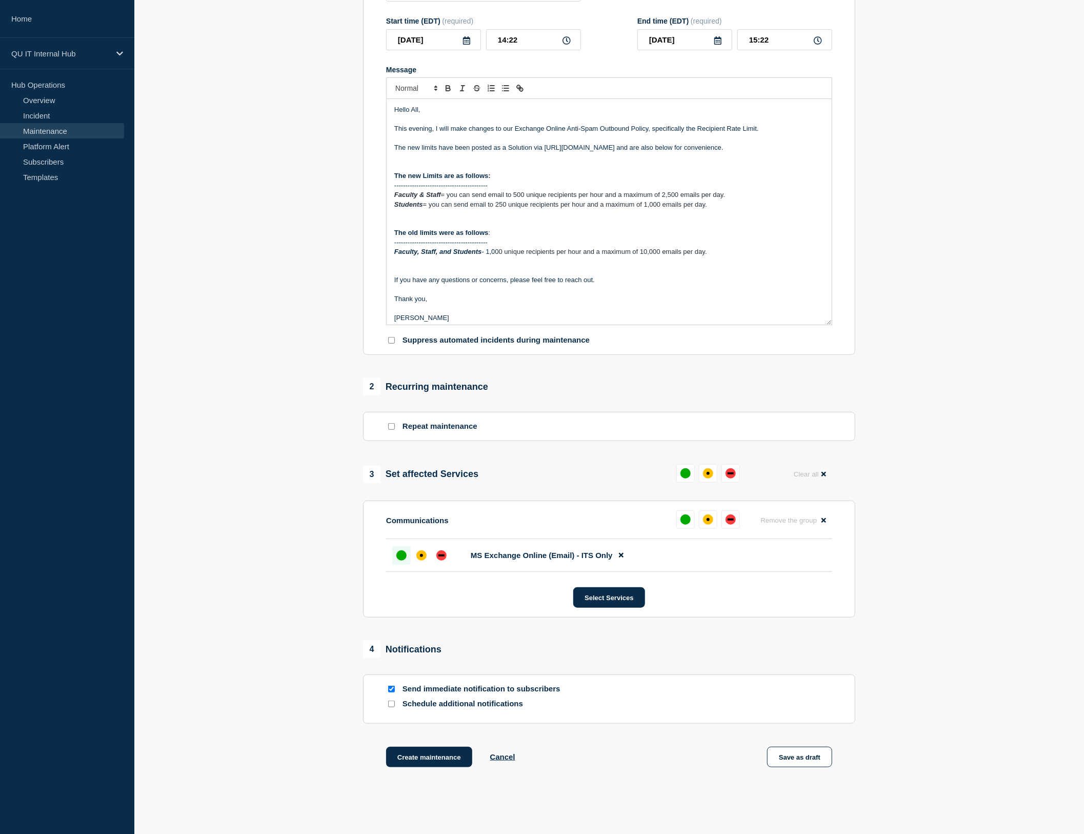
click at [397, 560] on div "up" at bounding box center [401, 555] width 10 height 10
click at [437, 750] on button "Create maintenance" at bounding box center [429, 757] width 86 height 21
